Goal: Task Accomplishment & Management: Manage account settings

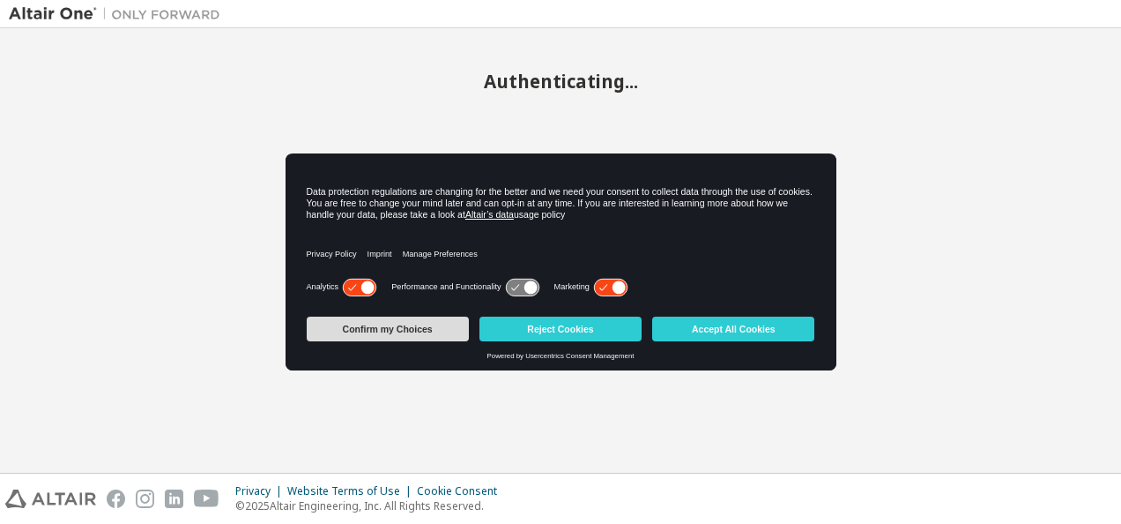
click at [420, 331] on button "Confirm my Choices" at bounding box center [388, 328] width 162 height 25
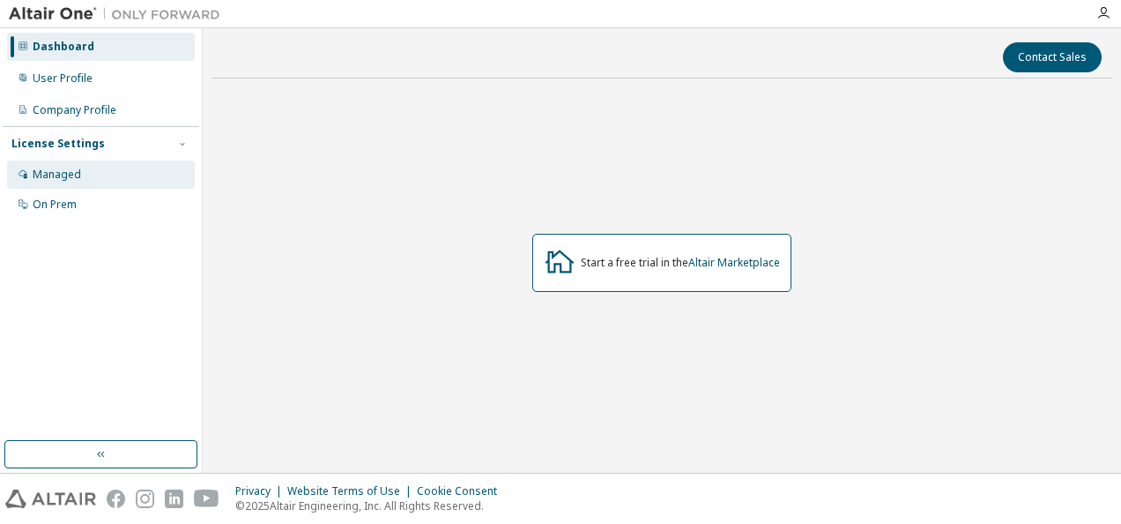
click at [88, 173] on div "Managed" at bounding box center [101, 174] width 188 height 28
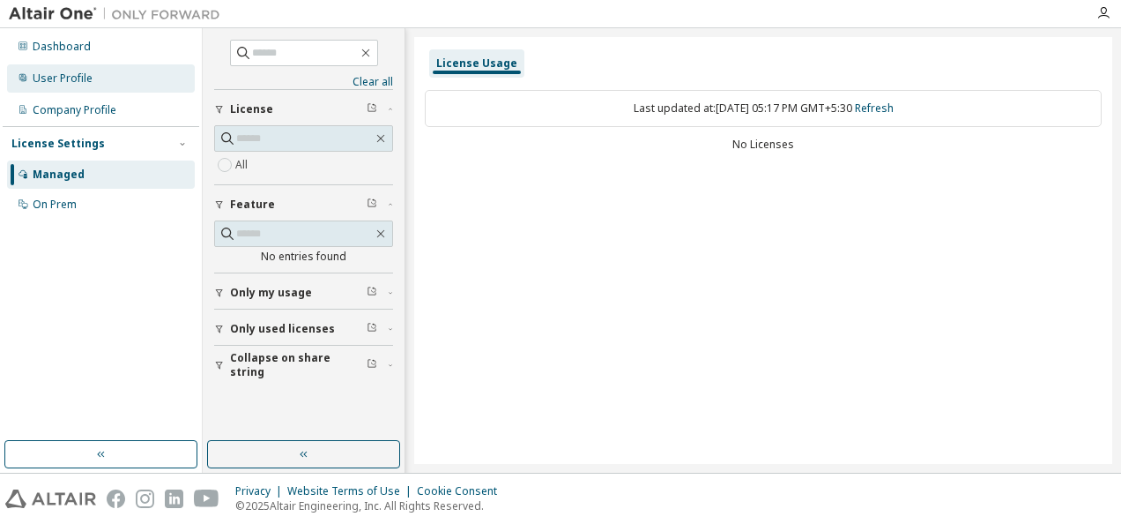
click at [98, 79] on div "User Profile" at bounding box center [101, 78] width 188 height 28
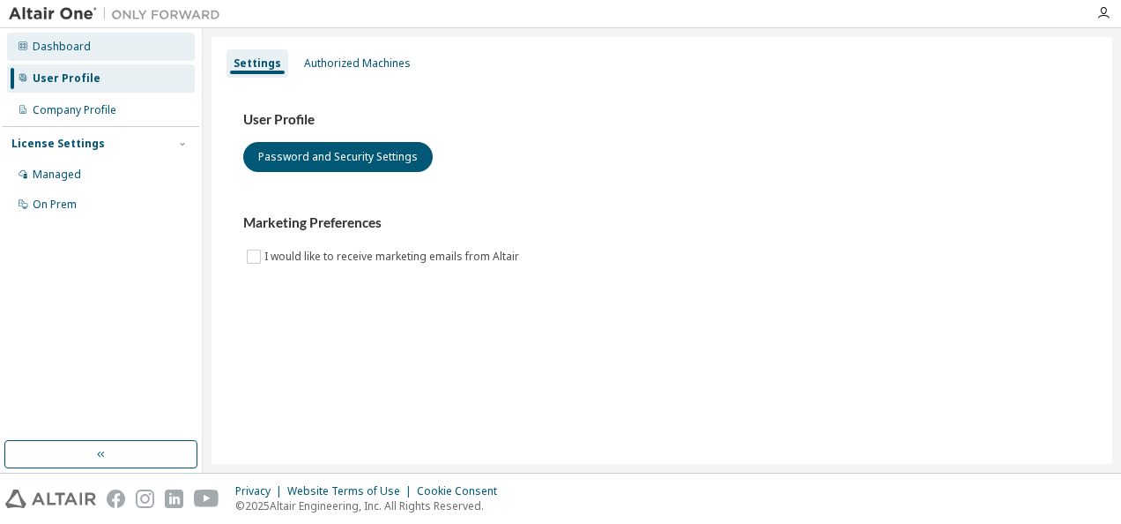
click at [95, 51] on div "Dashboard" at bounding box center [101, 47] width 188 height 28
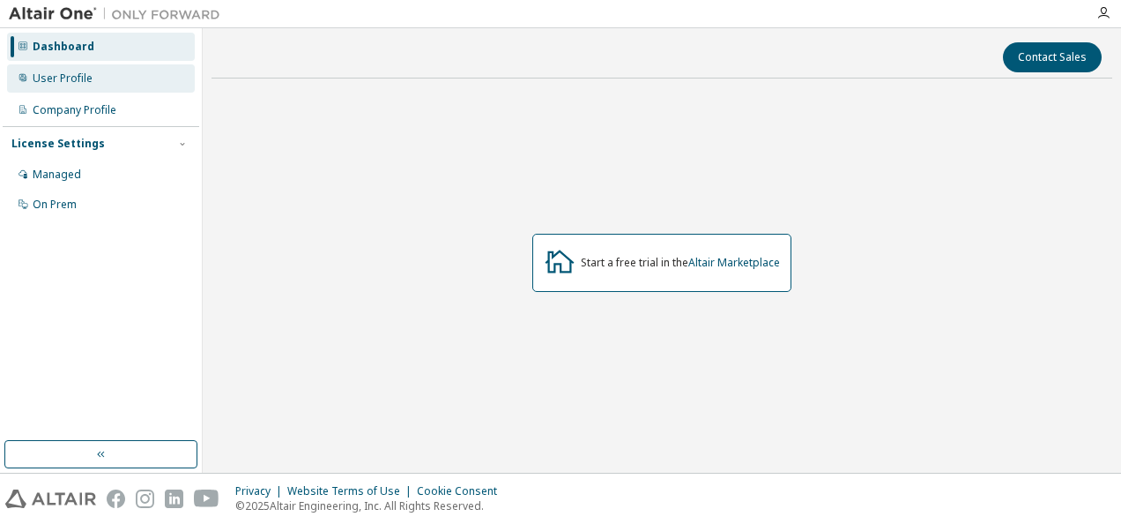
click at [93, 85] on div "User Profile" at bounding box center [101, 78] width 188 height 28
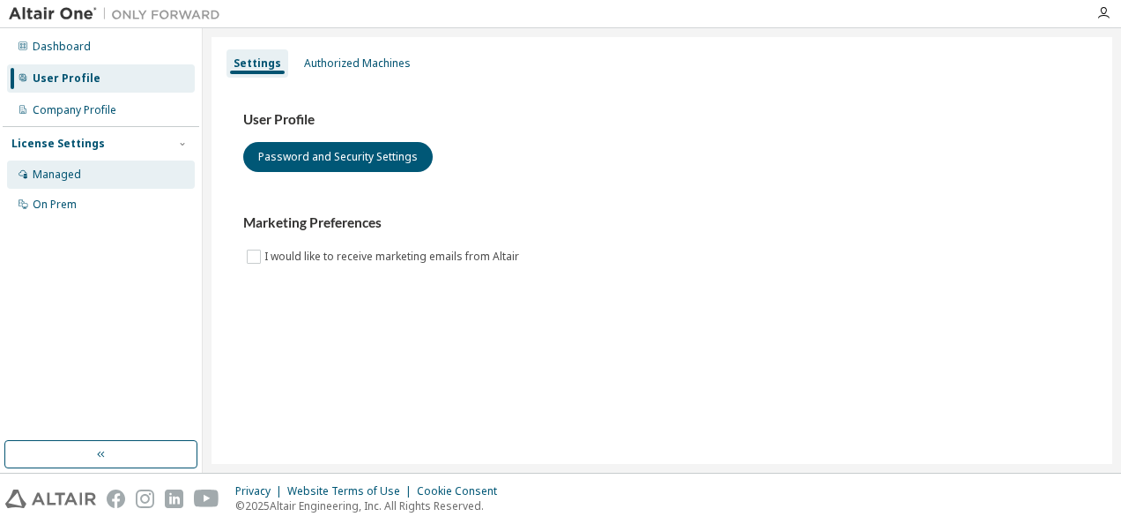
click at [81, 170] on div "Managed" at bounding box center [101, 174] width 188 height 28
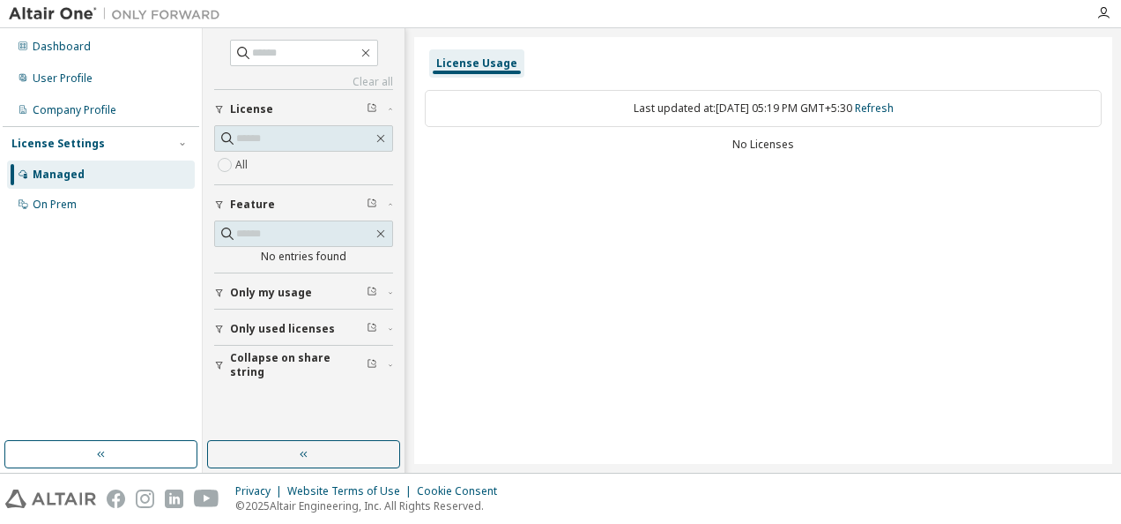
click at [256, 291] on span "Only my usage" at bounding box center [271, 293] width 82 height 14
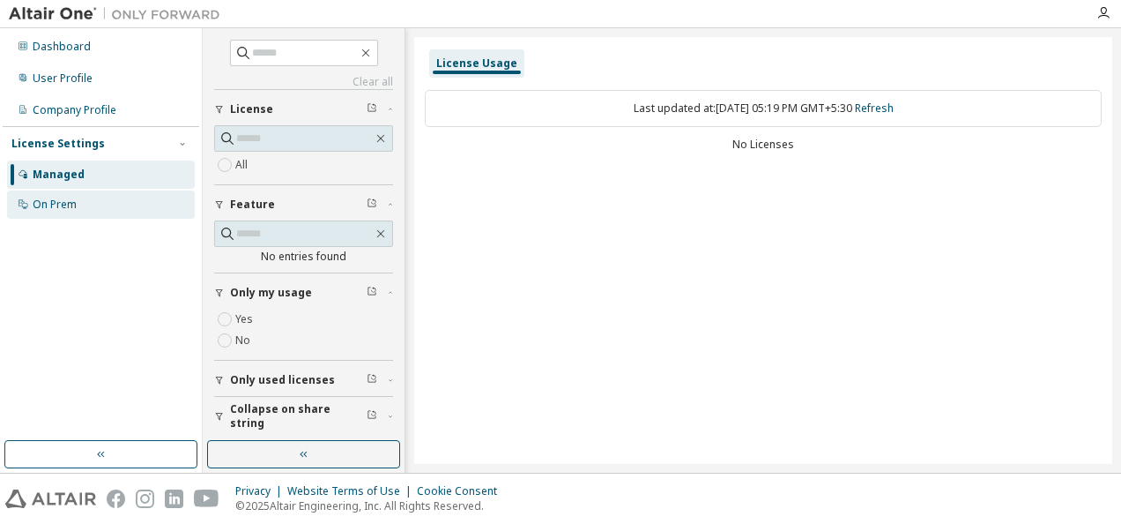
click at [80, 199] on div "On Prem" at bounding box center [101, 204] width 188 height 28
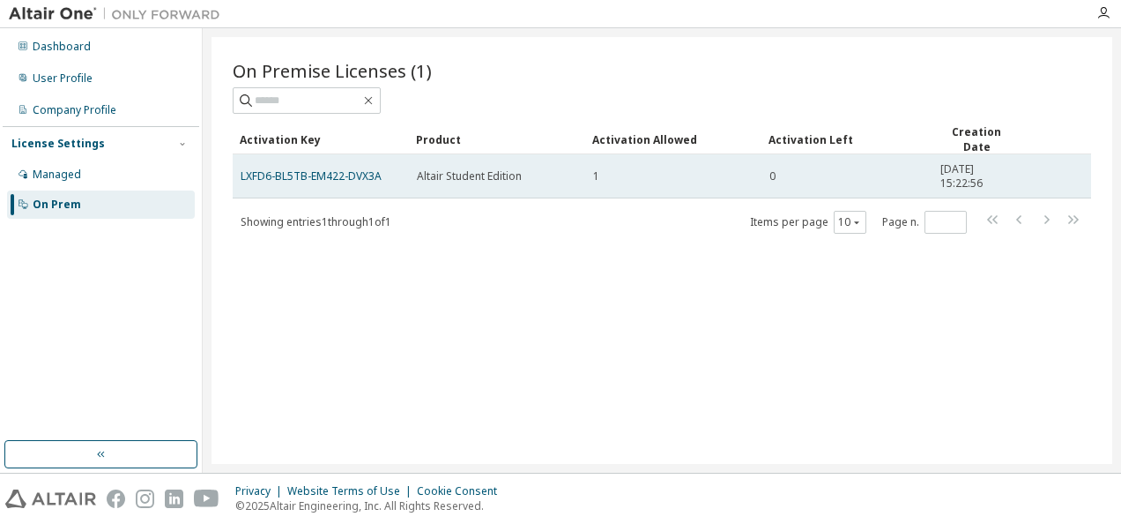
drag, startPoint x: 309, startPoint y: 169, endPoint x: 268, endPoint y: 165, distance: 41.7
click at [268, 165] on td "LXFD6-BL5TB-EM422-DVX3A" at bounding box center [321, 176] width 176 height 44
click at [268, 175] on link "LXFD6-BL5TB-EM422-DVX3A" at bounding box center [311, 175] width 141 height 15
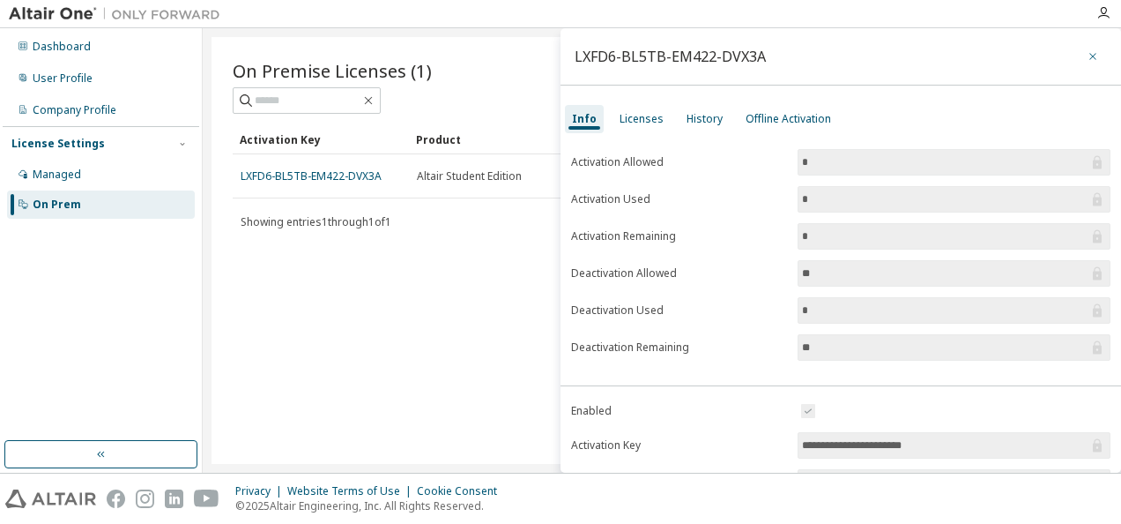
click at [1087, 58] on icon "button" at bounding box center [1093, 56] width 12 height 14
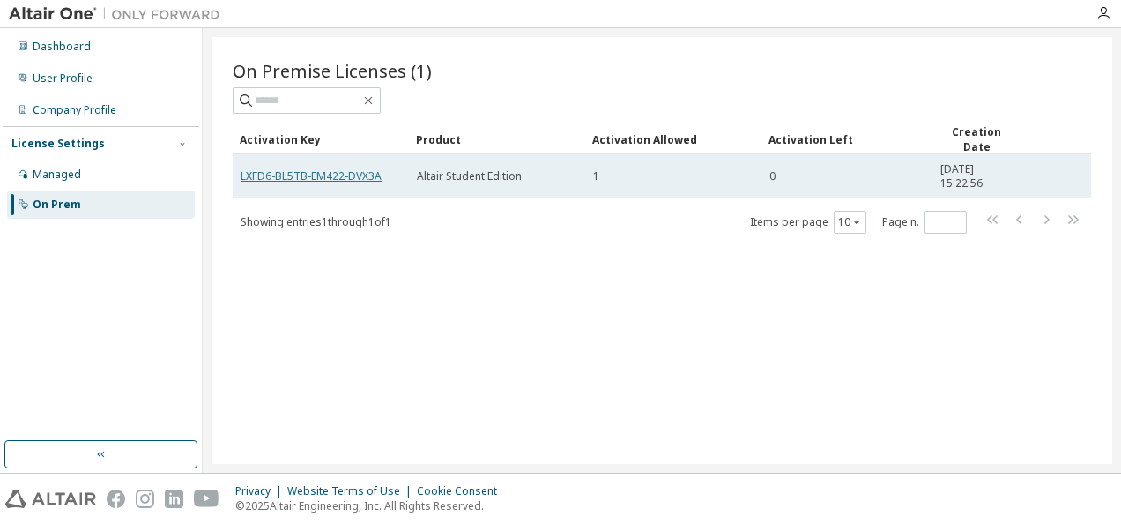
click at [335, 175] on link "LXFD6-BL5TB-EM422-DVX3A" at bounding box center [311, 175] width 141 height 15
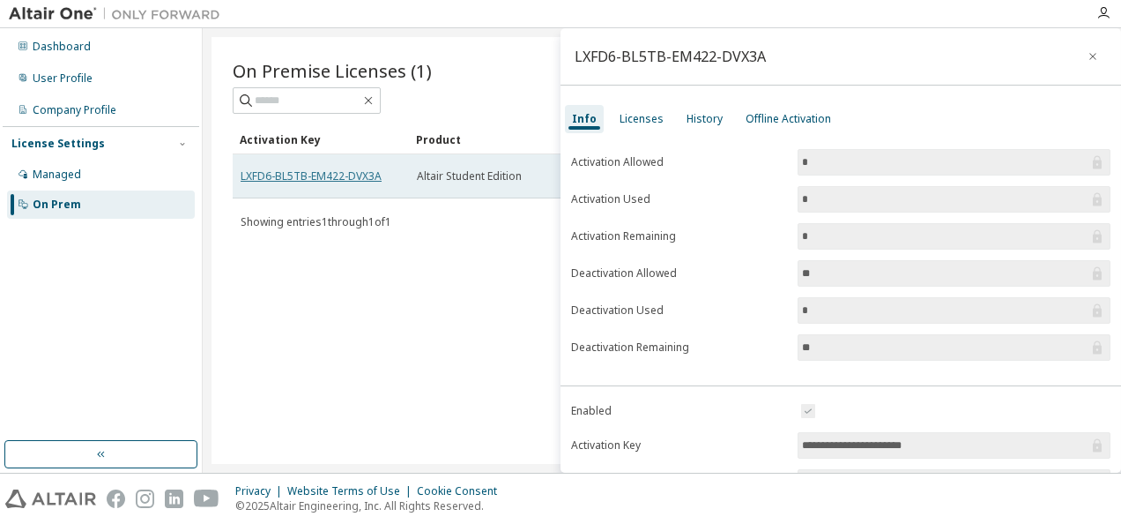
click at [335, 175] on link "LXFD6-BL5TB-EM422-DVX3A" at bounding box center [311, 175] width 141 height 15
drag, startPoint x: 335, startPoint y: 175, endPoint x: 310, endPoint y: 173, distance: 24.8
click at [310, 173] on link "LXFD6-BL5TB-EM422-DVX3A" at bounding box center [311, 175] width 141 height 15
click at [342, 175] on link "LXFD6-BL5TB-EM422-DVX3A" at bounding box center [311, 175] width 141 height 15
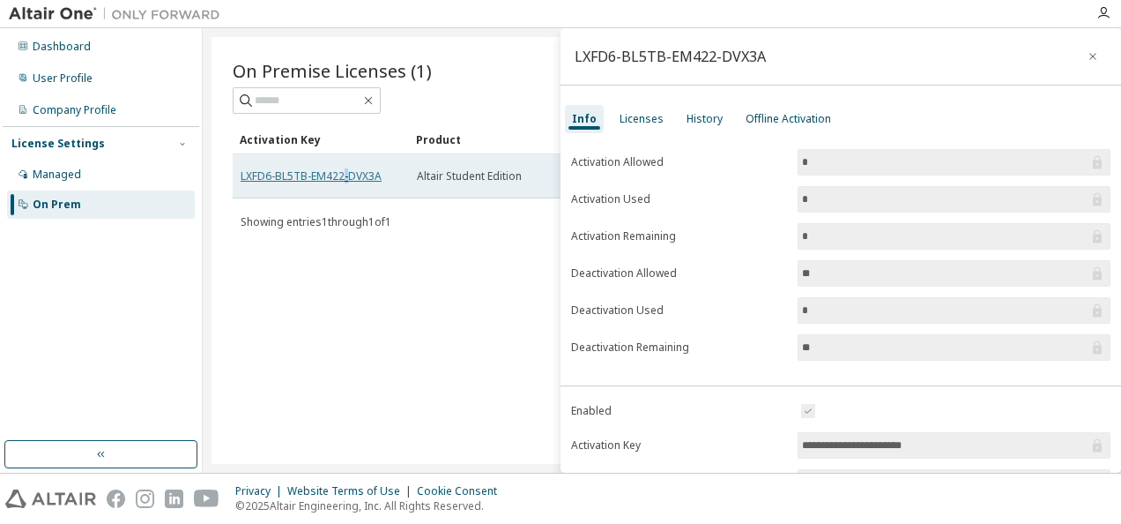
click at [342, 175] on link "LXFD6-BL5TB-EM422-DVX3A" at bounding box center [311, 175] width 141 height 15
copy td "LXFD6-BL5TB-EM422-DVX3A"
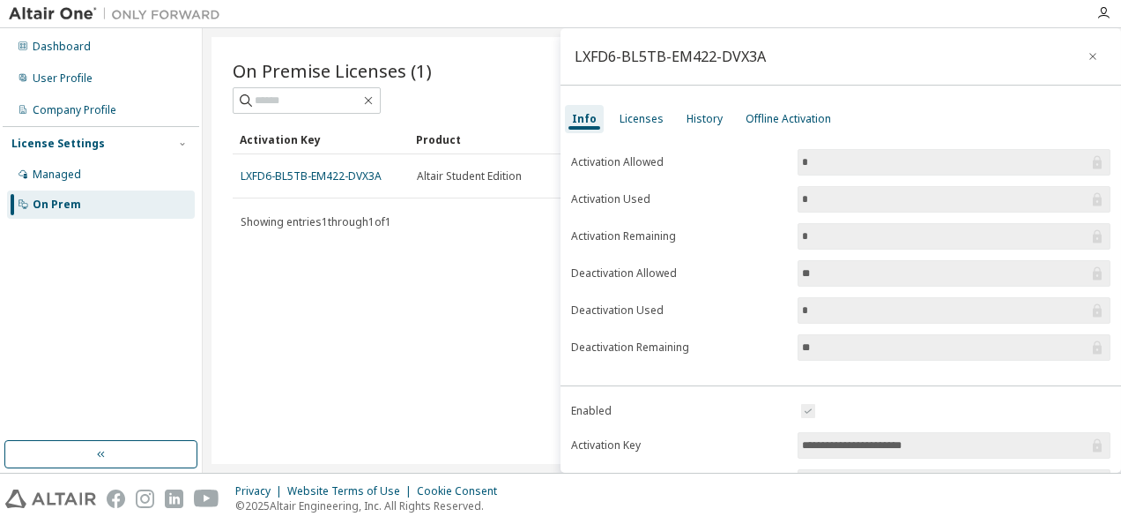
click at [398, 264] on div "On Premise Licenses (1) Clear Load Save Save As Field Operator Value Select fil…" at bounding box center [662, 250] width 901 height 427
